Goal: Navigation & Orientation: Find specific page/section

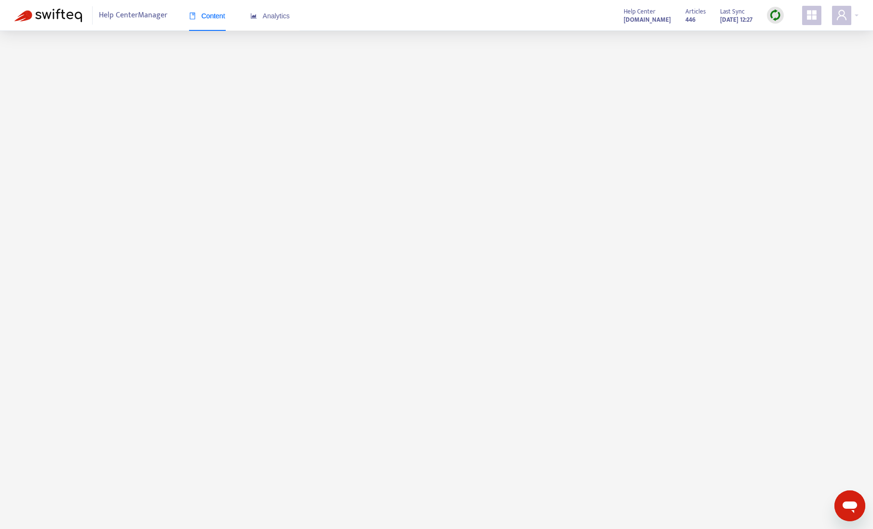
click at [753, 195] on main at bounding box center [436, 295] width 873 height 529
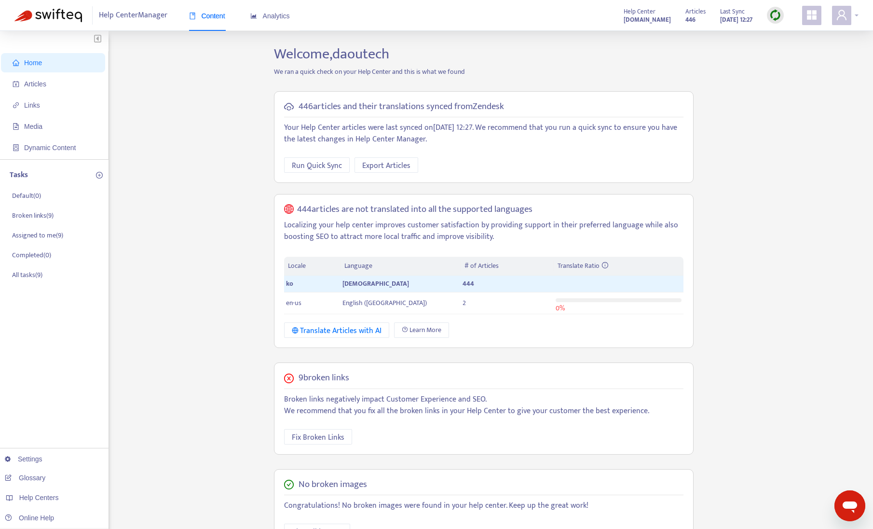
click at [853, 14] on div at bounding box center [845, 15] width 27 height 19
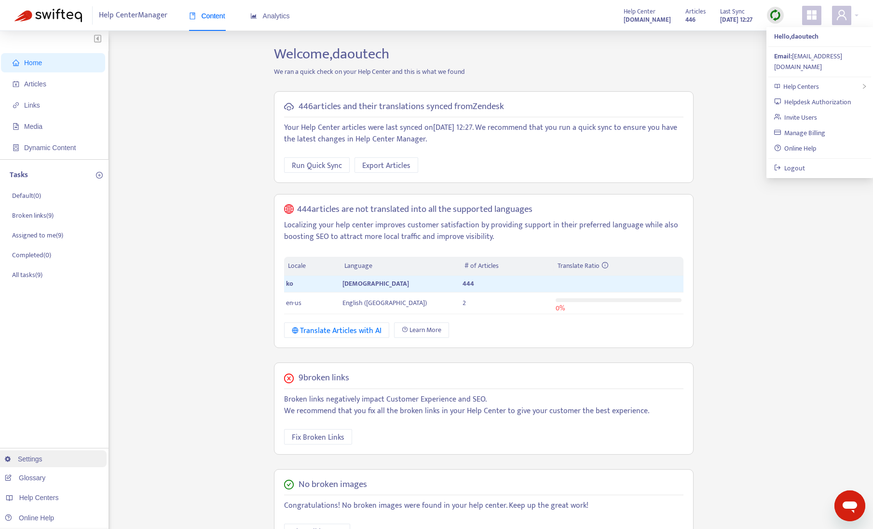
click at [26, 461] on link "Settings" at bounding box center [24, 459] width 38 height 8
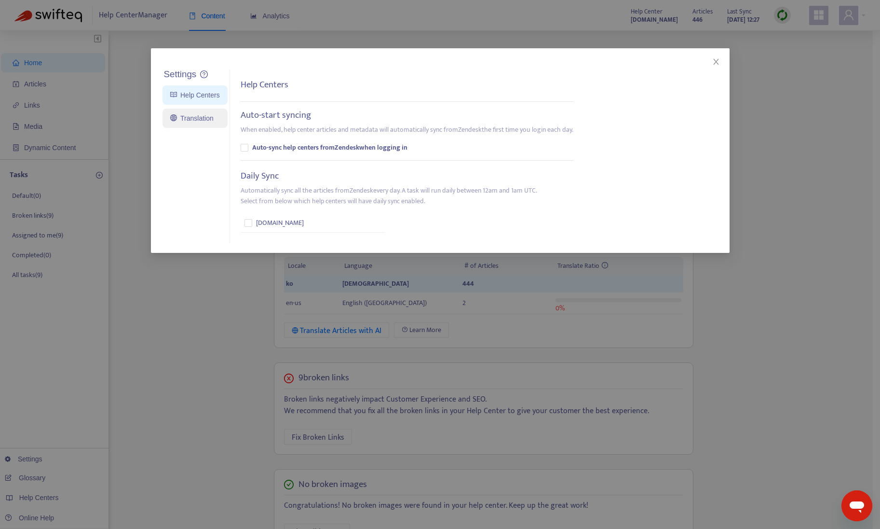
click at [195, 122] on link "Translation" at bounding box center [191, 118] width 43 height 8
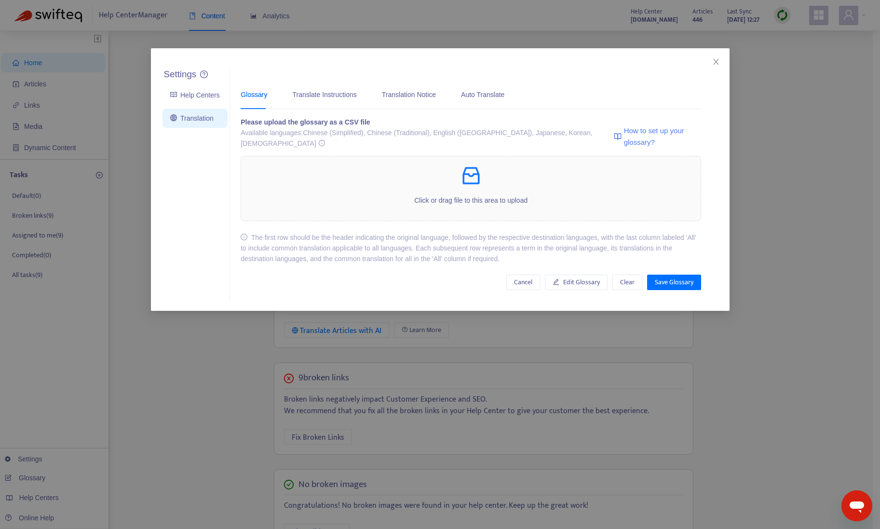
click at [185, 342] on div "Settings Help Centers Translation Settings Glossary Translate Instructions Tran…" at bounding box center [440, 264] width 880 height 529
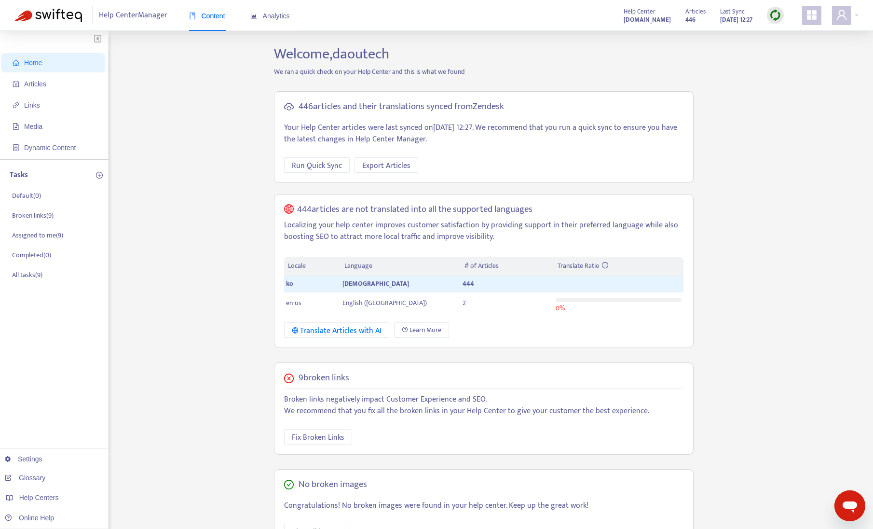
click at [807, 16] on icon "appstore" at bounding box center [812, 15] width 12 height 12
click at [841, 16] on icon "user" at bounding box center [842, 15] width 10 height 10
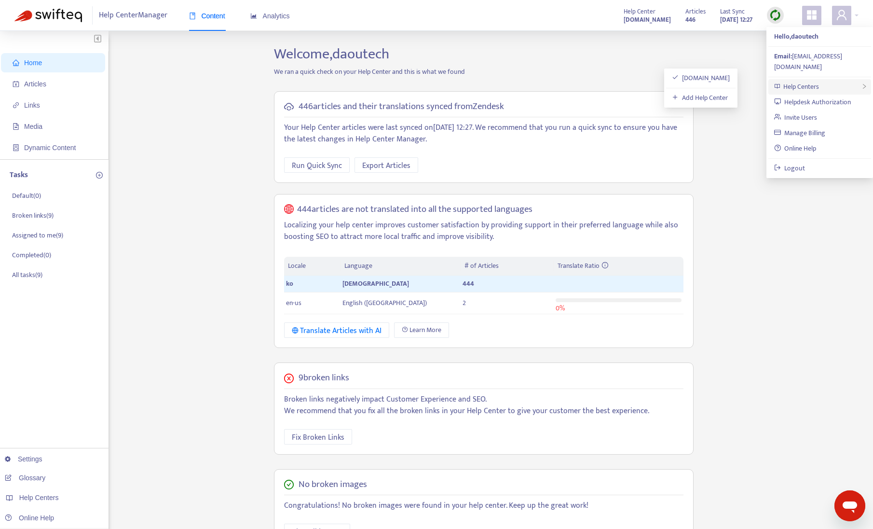
click at [825, 82] on div "Help Centers" at bounding box center [819, 86] width 103 height 15
click at [779, 247] on div "Home Articles Links Media Dynamic Content Tasks Default ( 0 ) Broken links ( 9 …" at bounding box center [436, 353] width 844 height 617
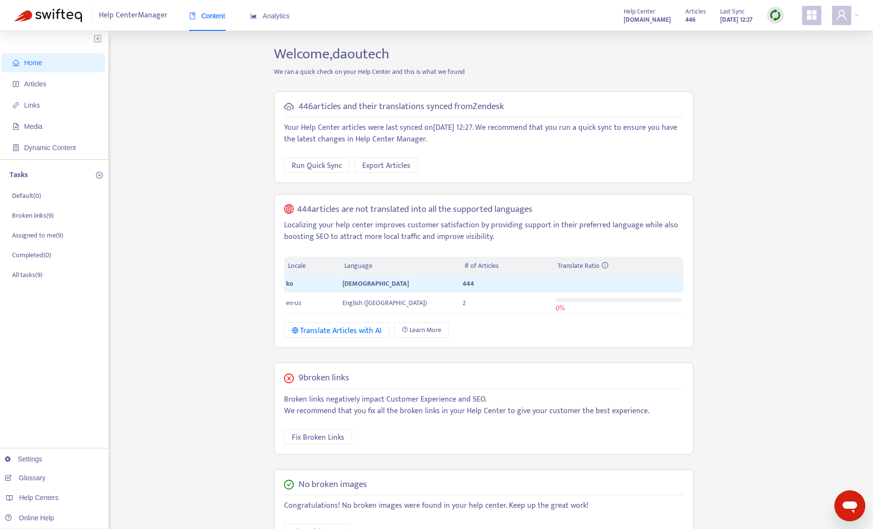
click at [29, 480] on link "Glossary" at bounding box center [25, 478] width 41 height 8
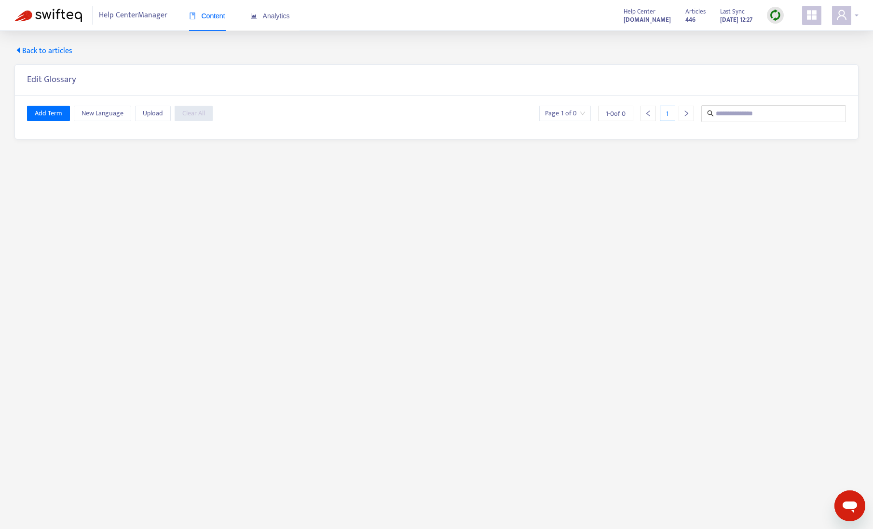
click at [839, 16] on icon "user" at bounding box center [842, 15] width 12 height 12
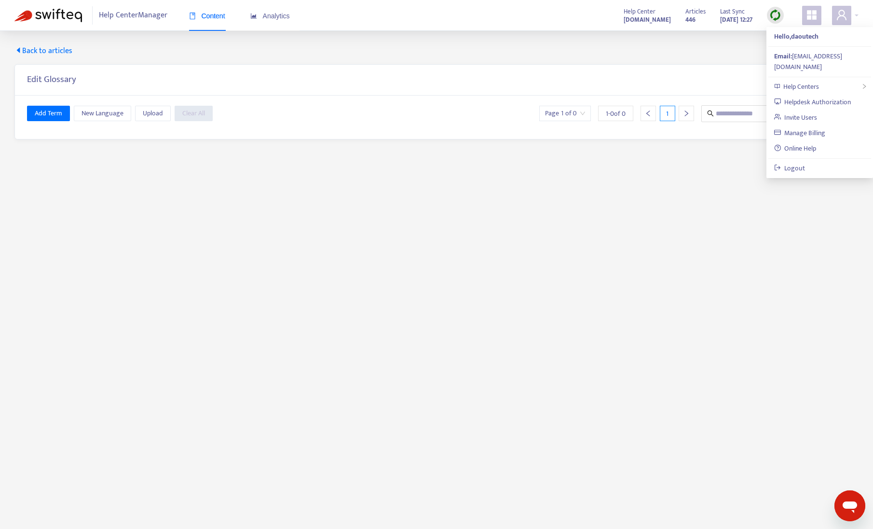
click at [815, 16] on icon "appstore" at bounding box center [812, 15] width 10 height 10
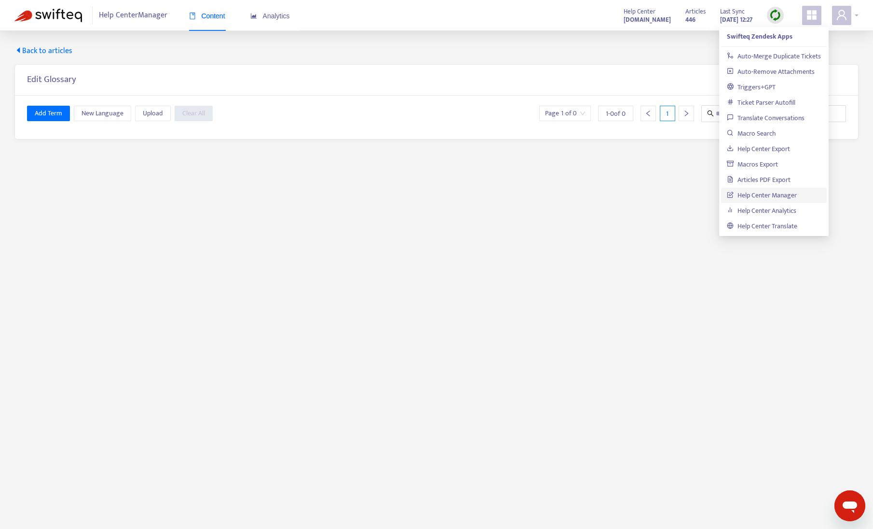
click at [833, 15] on span at bounding box center [841, 15] width 19 height 19
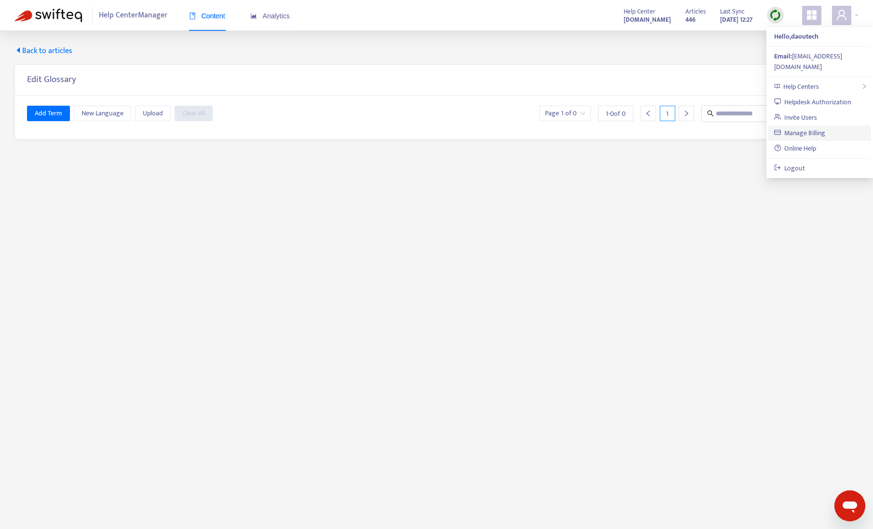
click at [810, 127] on link "Manage Billing" at bounding box center [800, 132] width 52 height 11
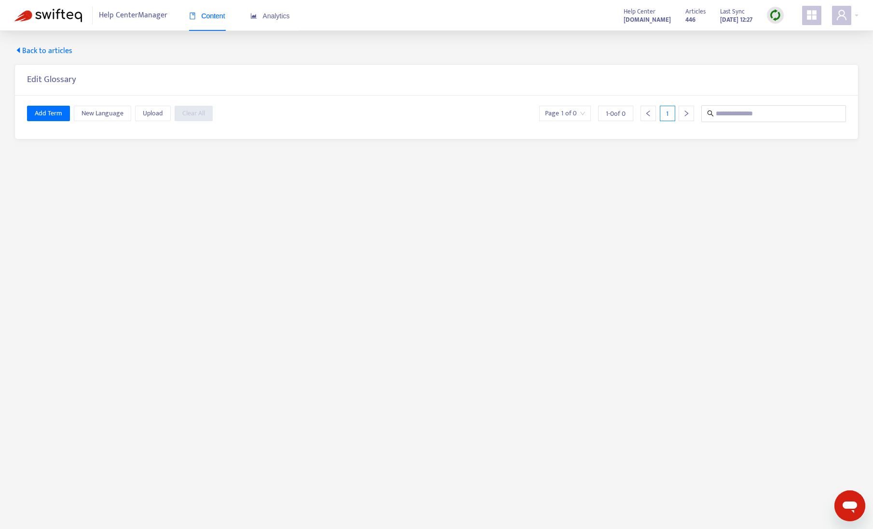
click at [65, 12] on img at bounding box center [48, 16] width 68 height 14
